Goal: Task Accomplishment & Management: Manage account settings

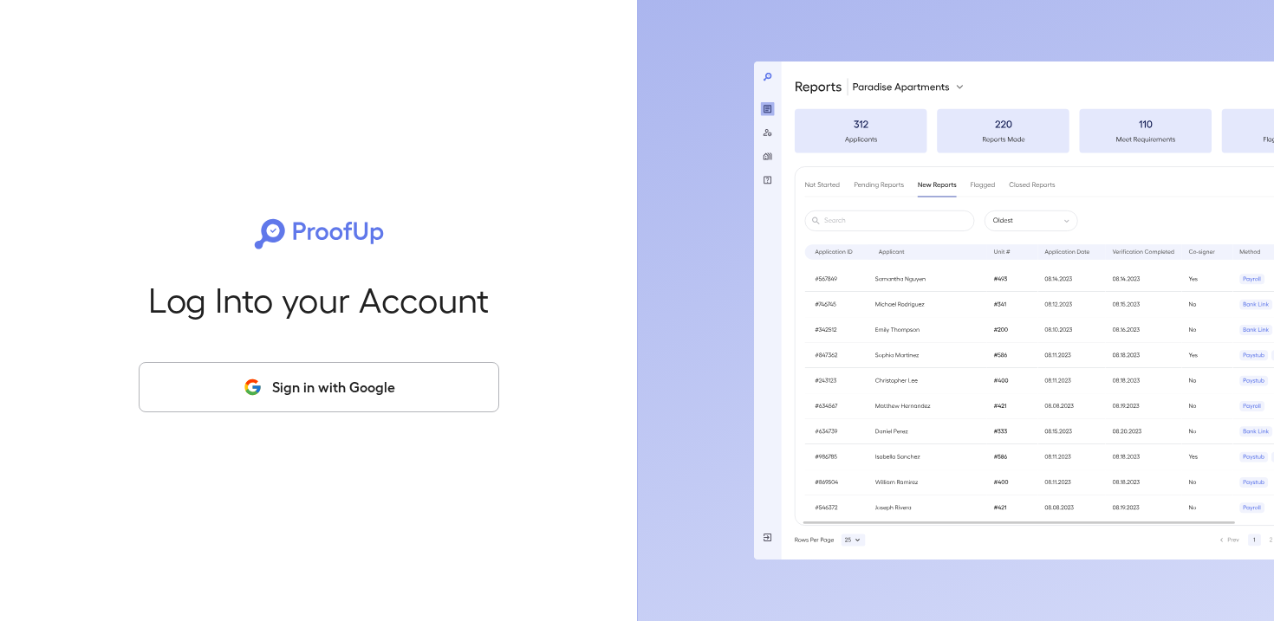
click at [302, 390] on button "Sign in with Google" at bounding box center [319, 387] width 360 height 50
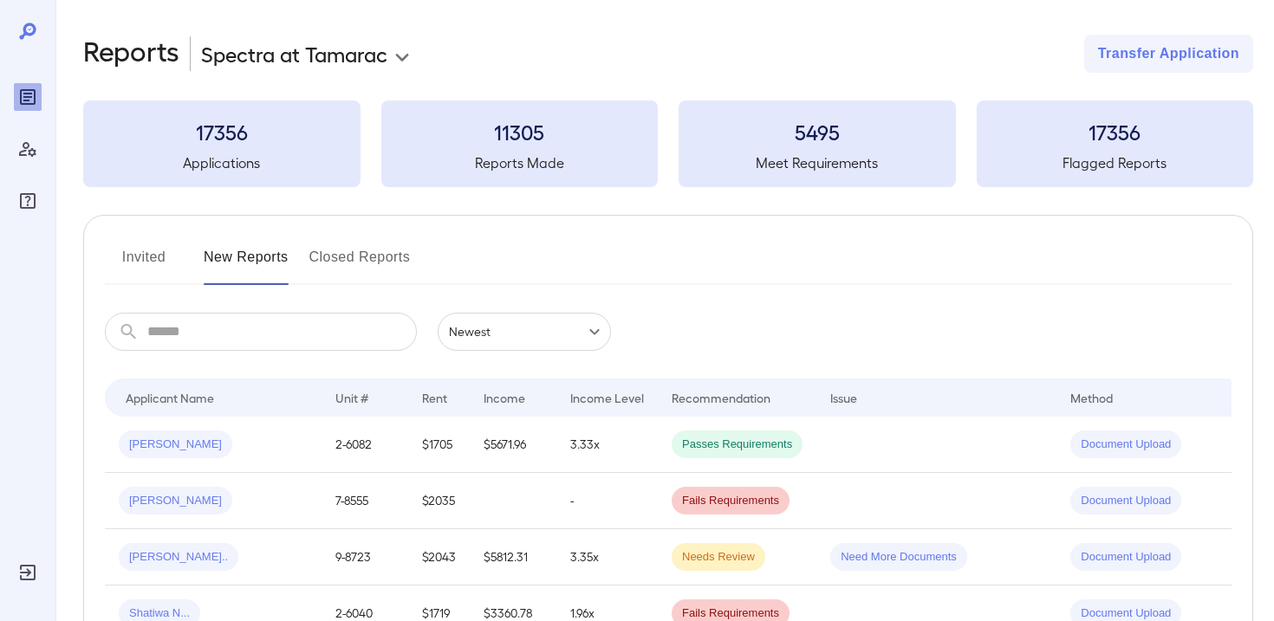
click at [372, 49] on body "**********" at bounding box center [637, 310] width 1274 height 621
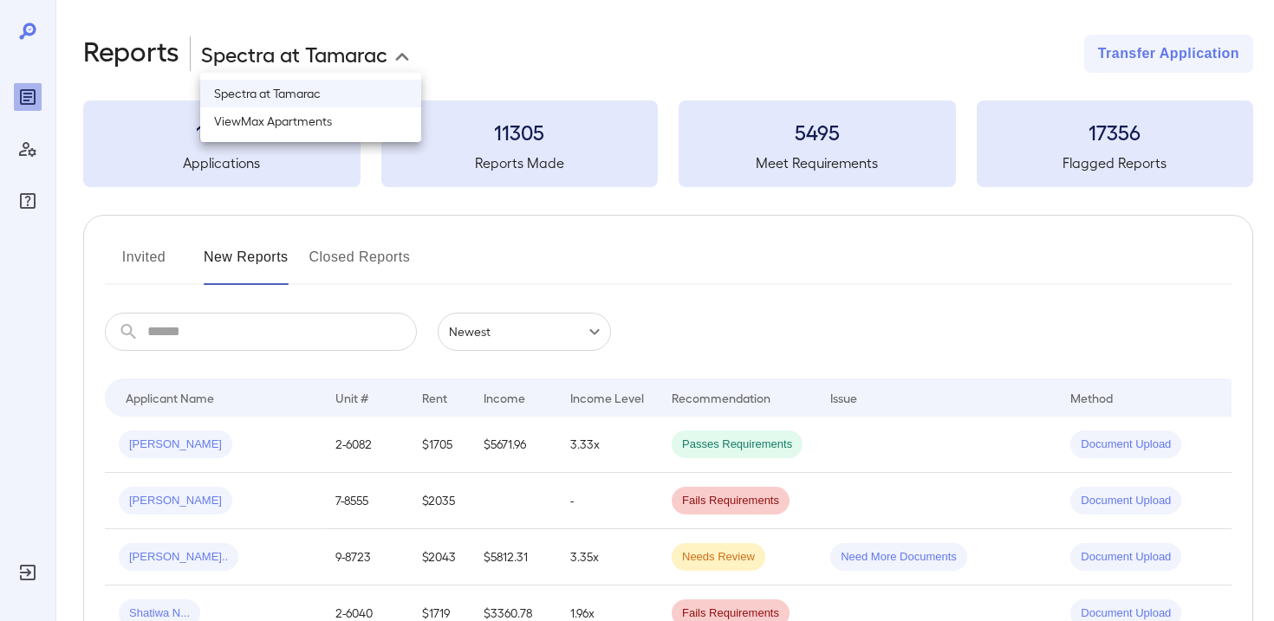
click at [335, 115] on li "ViewMax Apartments" at bounding box center [310, 121] width 221 height 28
type input "**********"
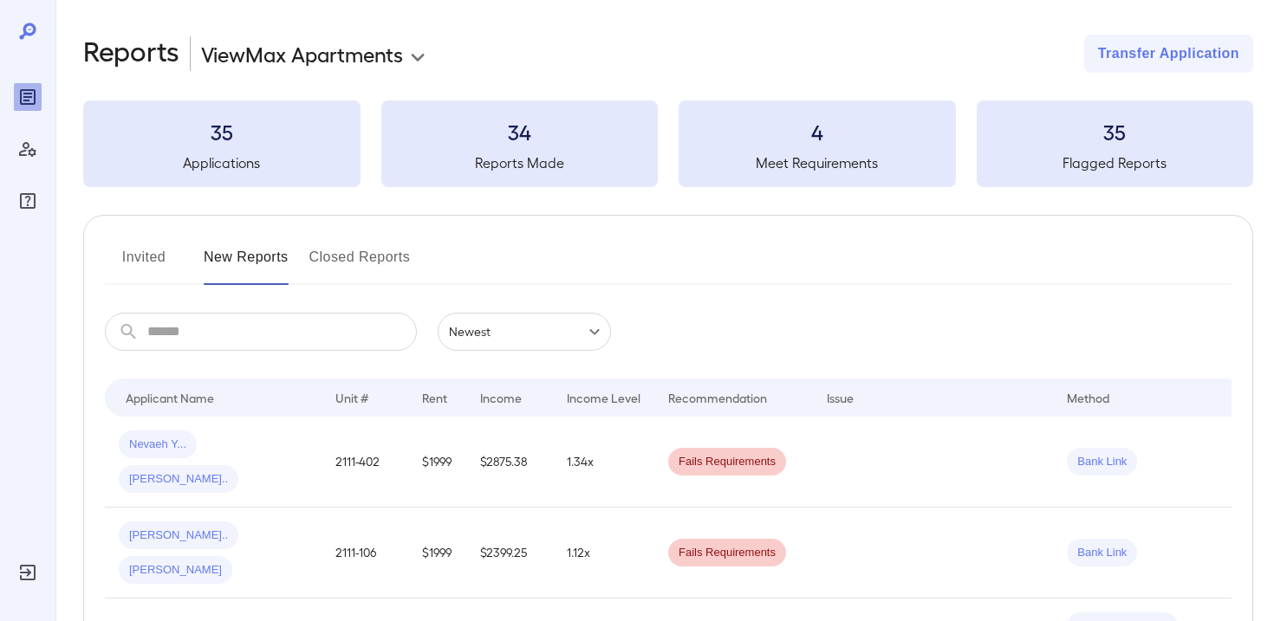
click at [157, 252] on button "Invited" at bounding box center [144, 265] width 78 height 42
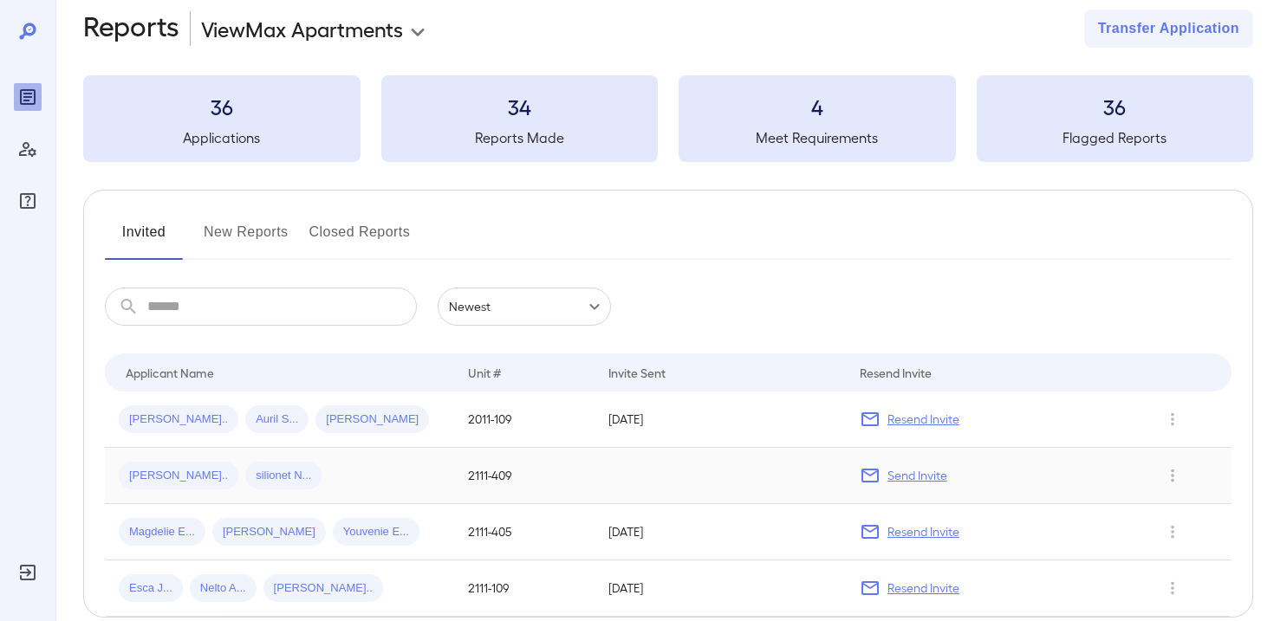
scroll to position [54, 0]
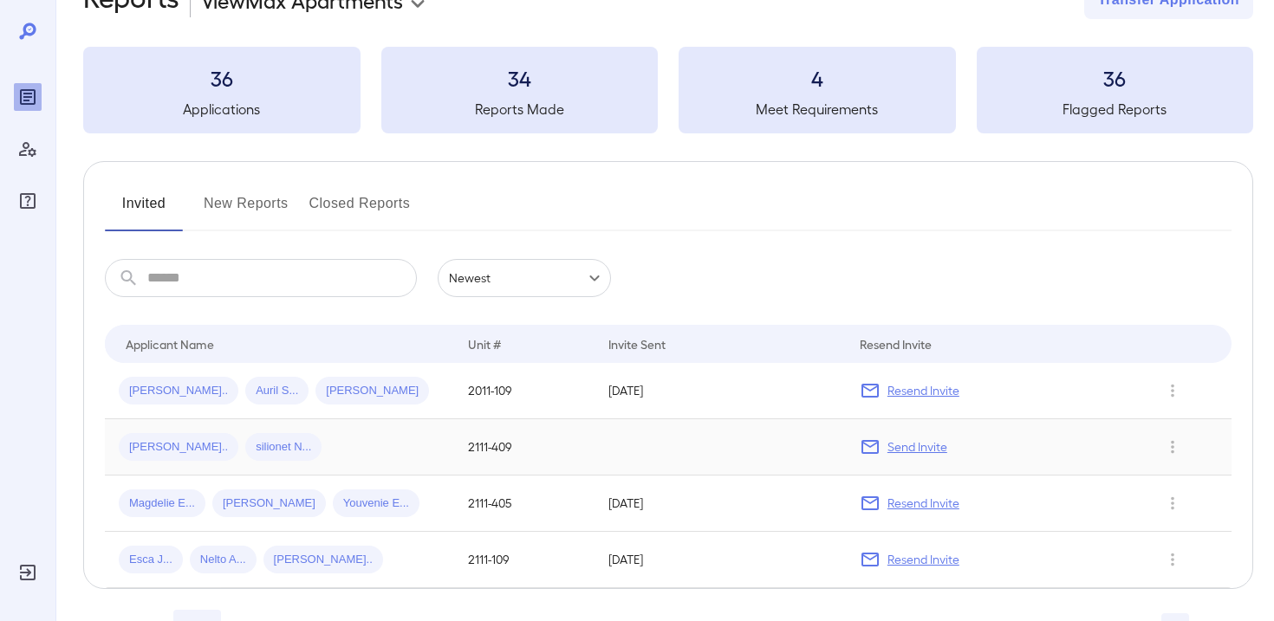
click at [366, 457] on div "Yvena E... silionet N..." at bounding box center [280, 447] width 322 height 28
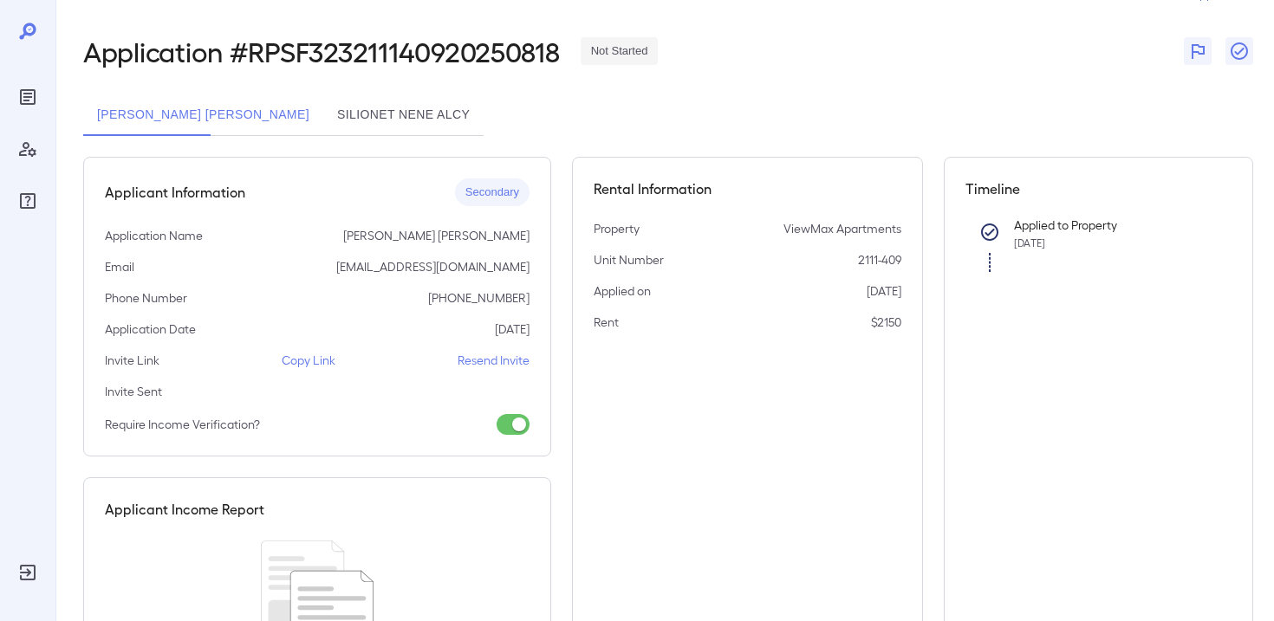
scroll to position [69, 0]
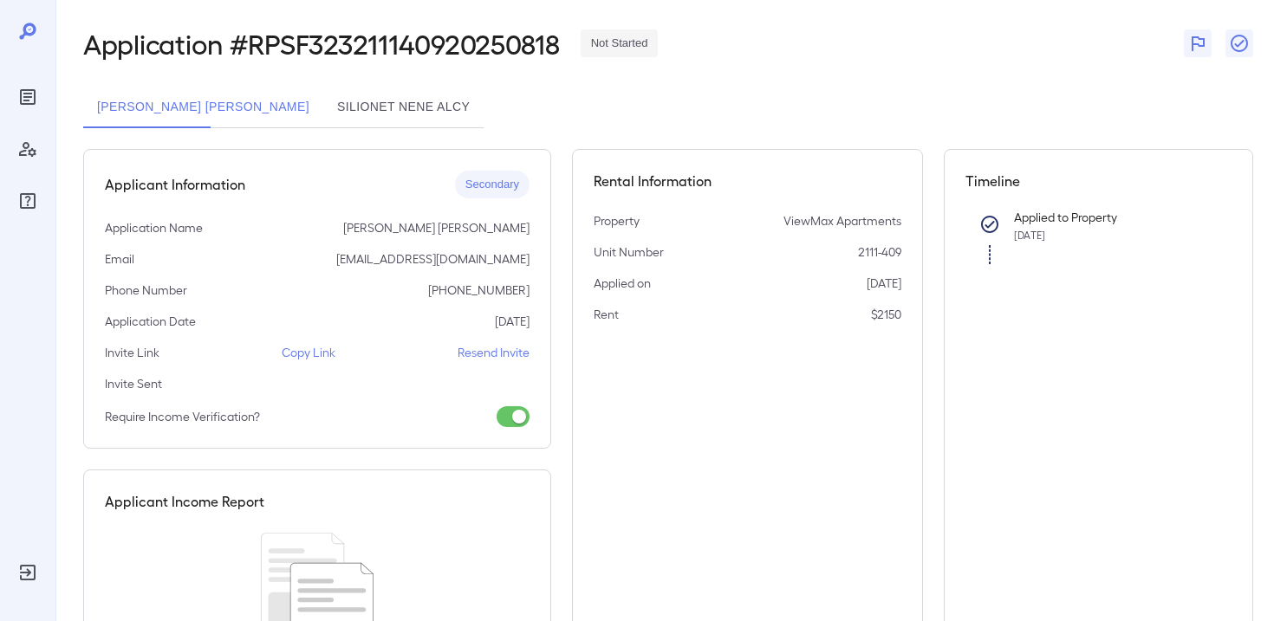
click at [490, 360] on p "Resend Invite" at bounding box center [494, 352] width 72 height 17
click at [323, 103] on button "silionet NENE Alcy" at bounding box center [403, 108] width 160 height 42
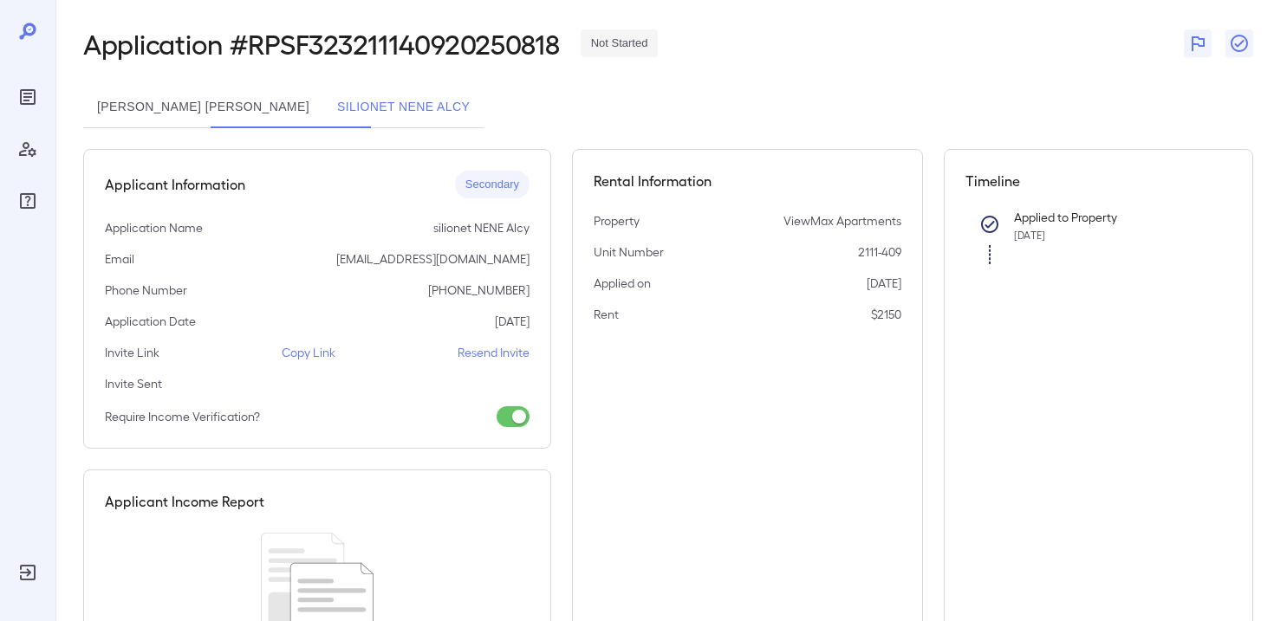
click at [470, 348] on p "Resend Invite" at bounding box center [494, 352] width 72 height 17
click at [30, 103] on icon "Reports" at bounding box center [28, 97] width 16 height 16
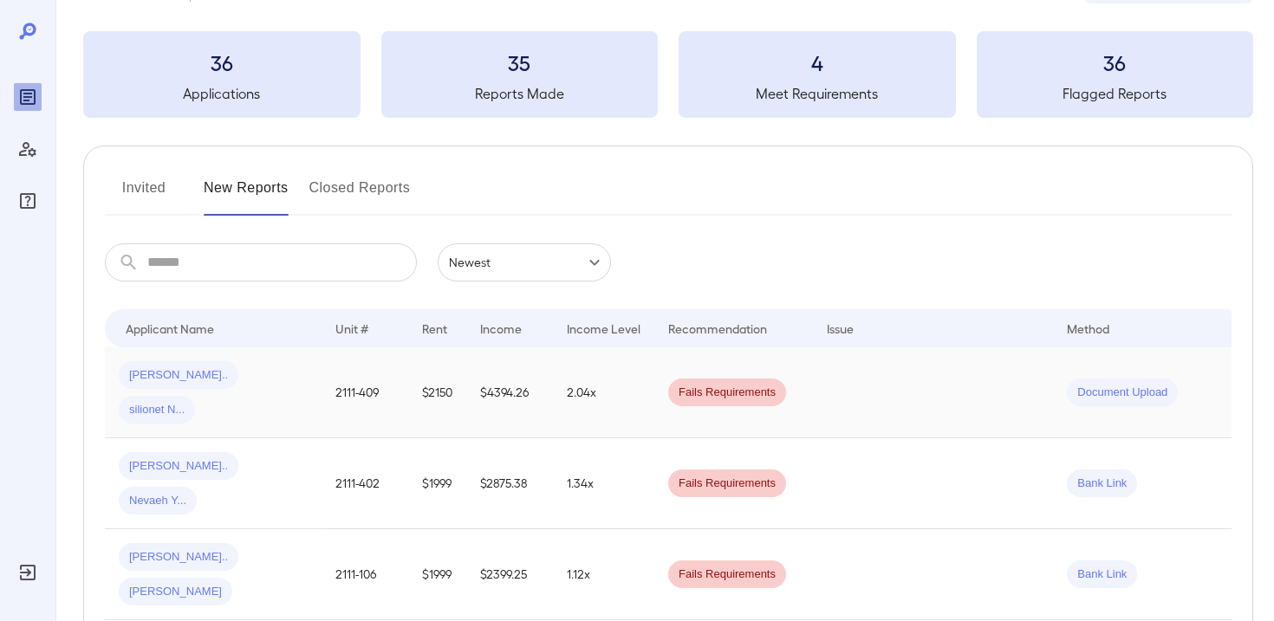
click at [302, 367] on div "Yvena E... silionet N..." at bounding box center [213, 392] width 189 height 62
